Goal: Check status: Check status

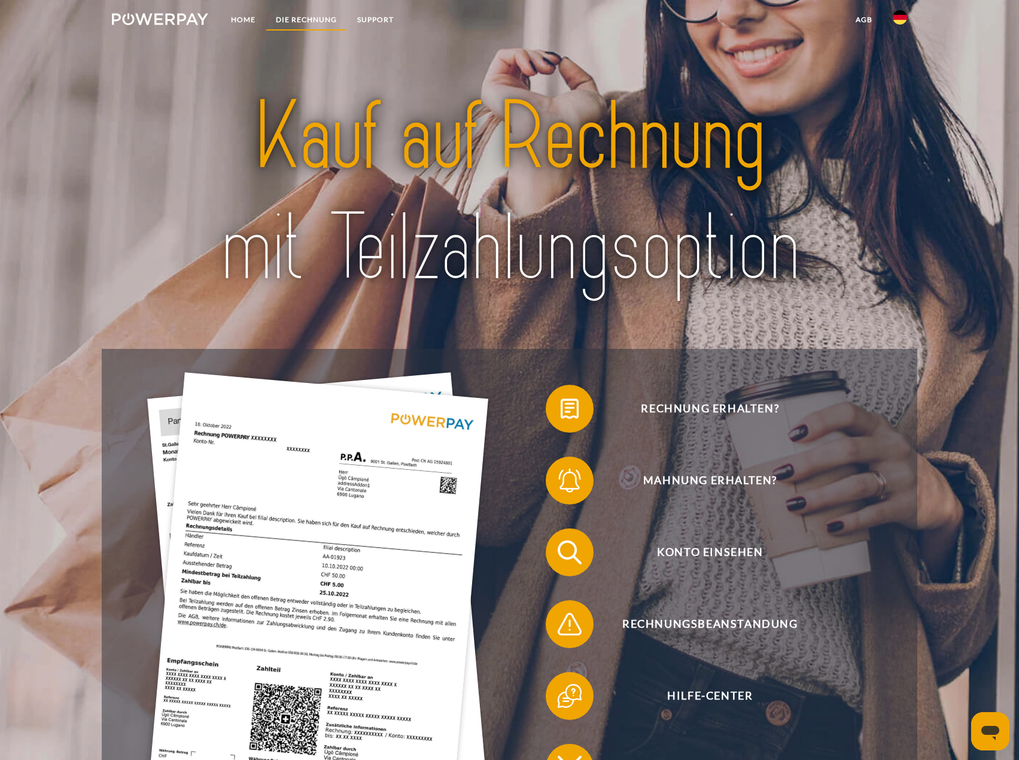
click at [315, 20] on link "DIE RECHNUNG" at bounding box center [306, 20] width 81 height 22
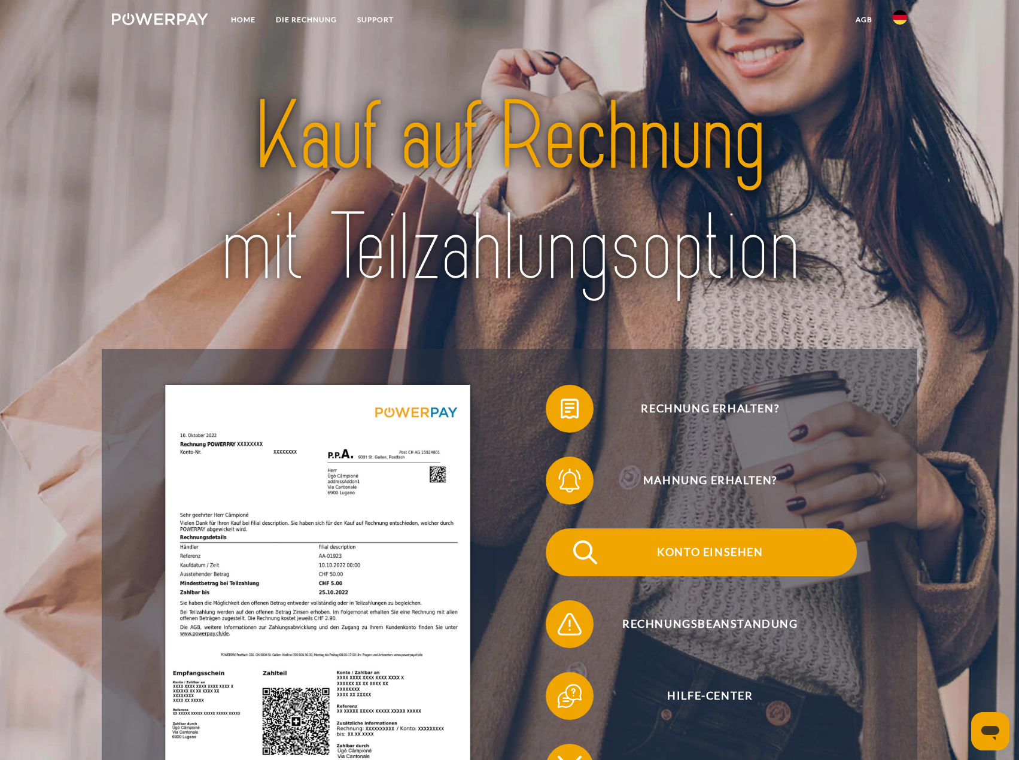
click at [721, 554] on span "Konto einsehen" at bounding box center [709, 552] width 293 height 48
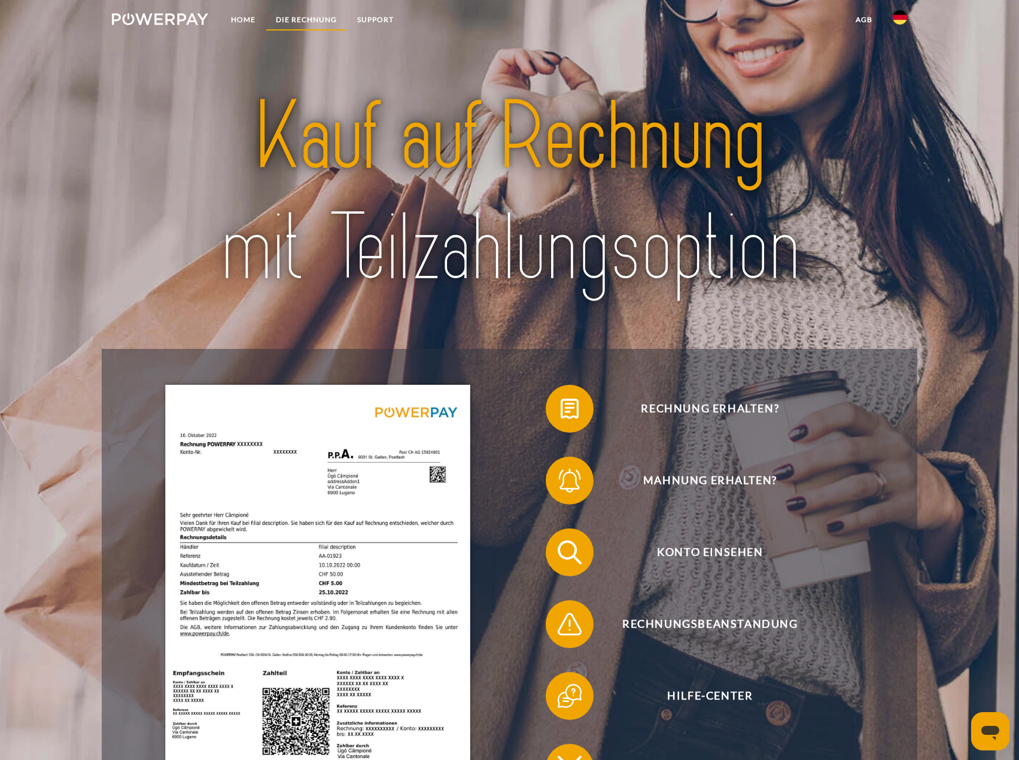
click at [318, 14] on link "DIE RECHNUNG" at bounding box center [306, 20] width 81 height 22
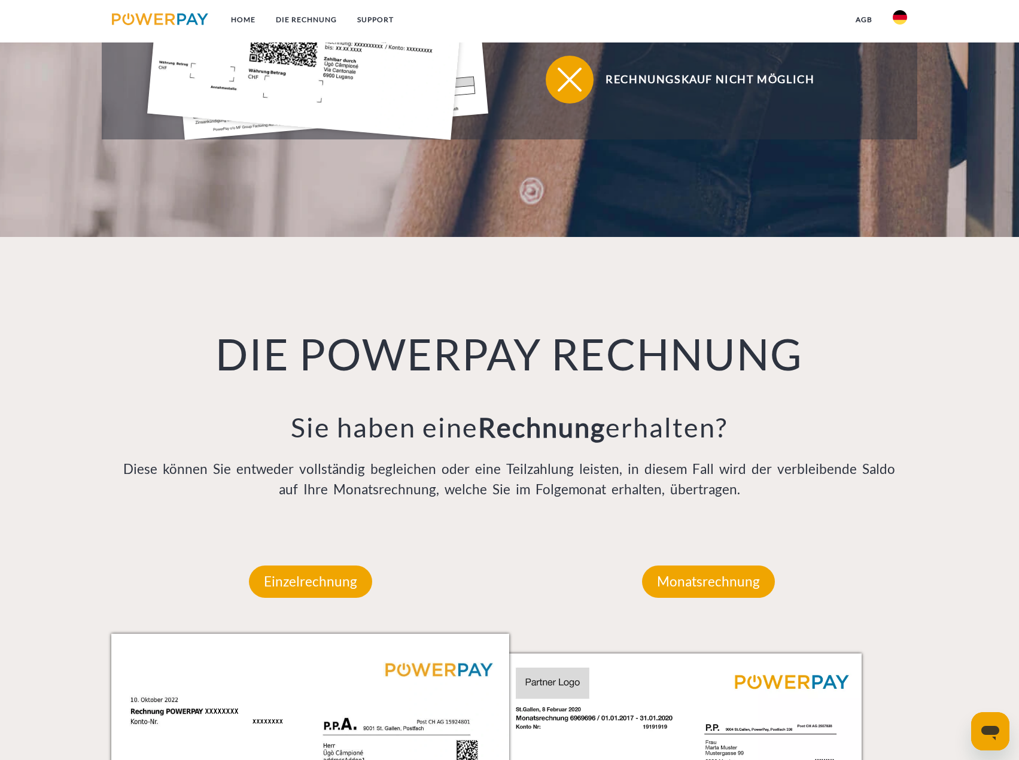
scroll to position [269, 0]
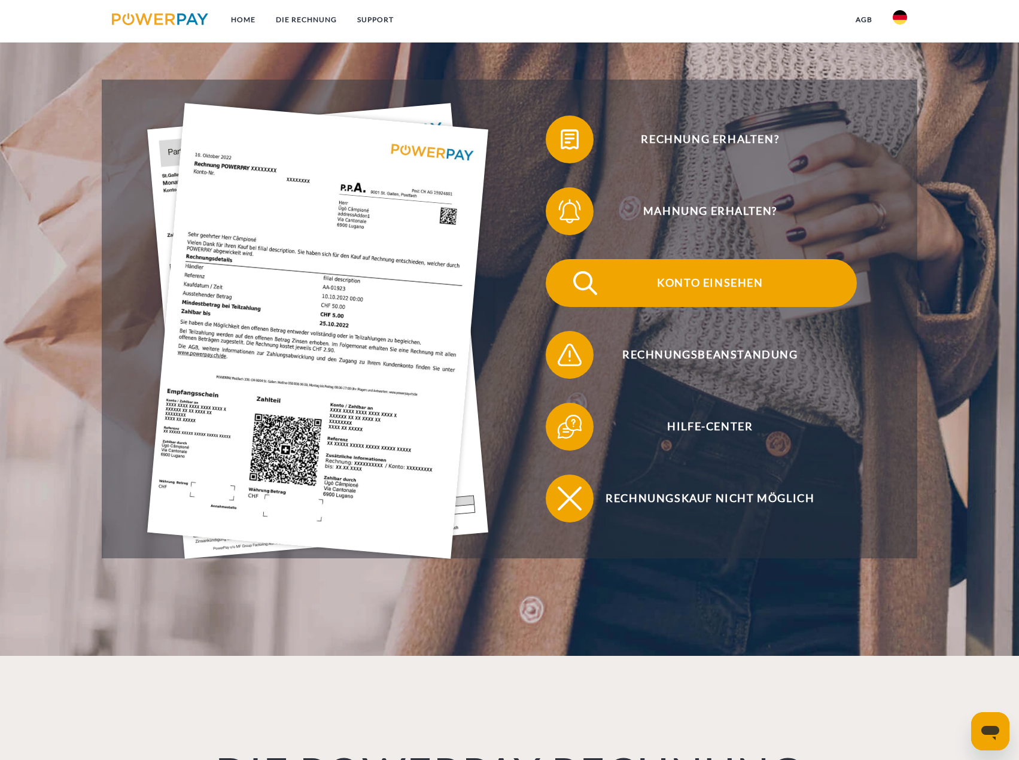
click at [696, 278] on span "Konto einsehen" at bounding box center [709, 283] width 293 height 48
